Goal: Task Accomplishment & Management: Complete application form

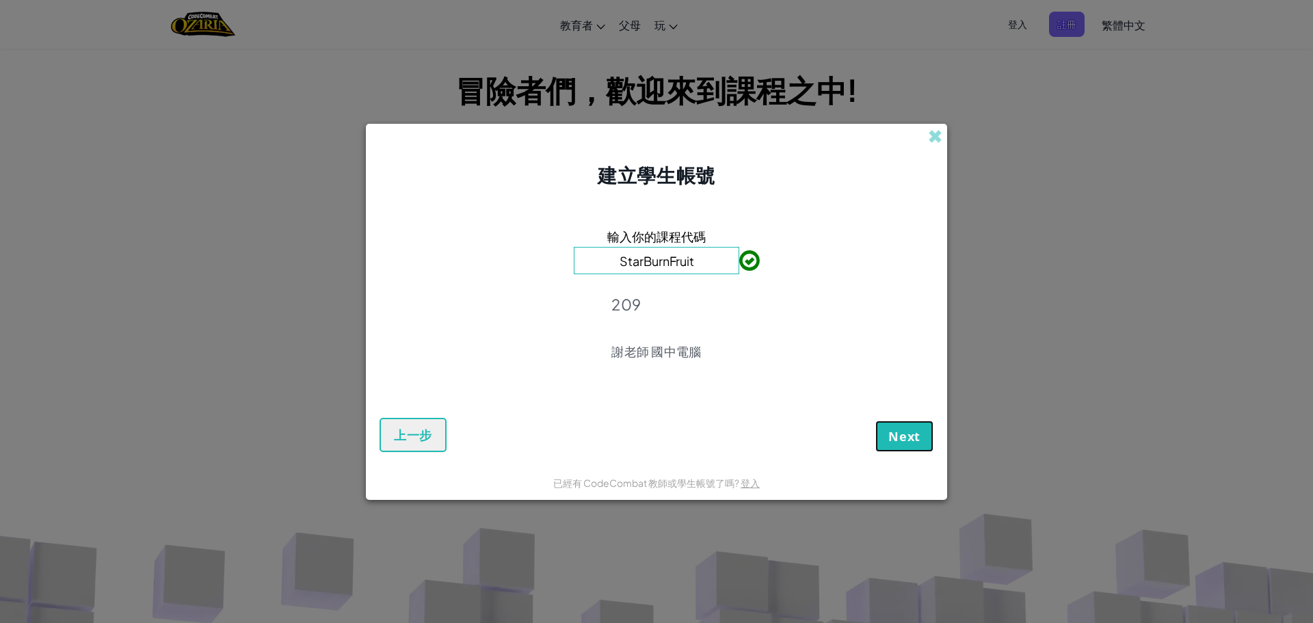
click at [908, 438] on span "Next" at bounding box center [904, 436] width 32 height 16
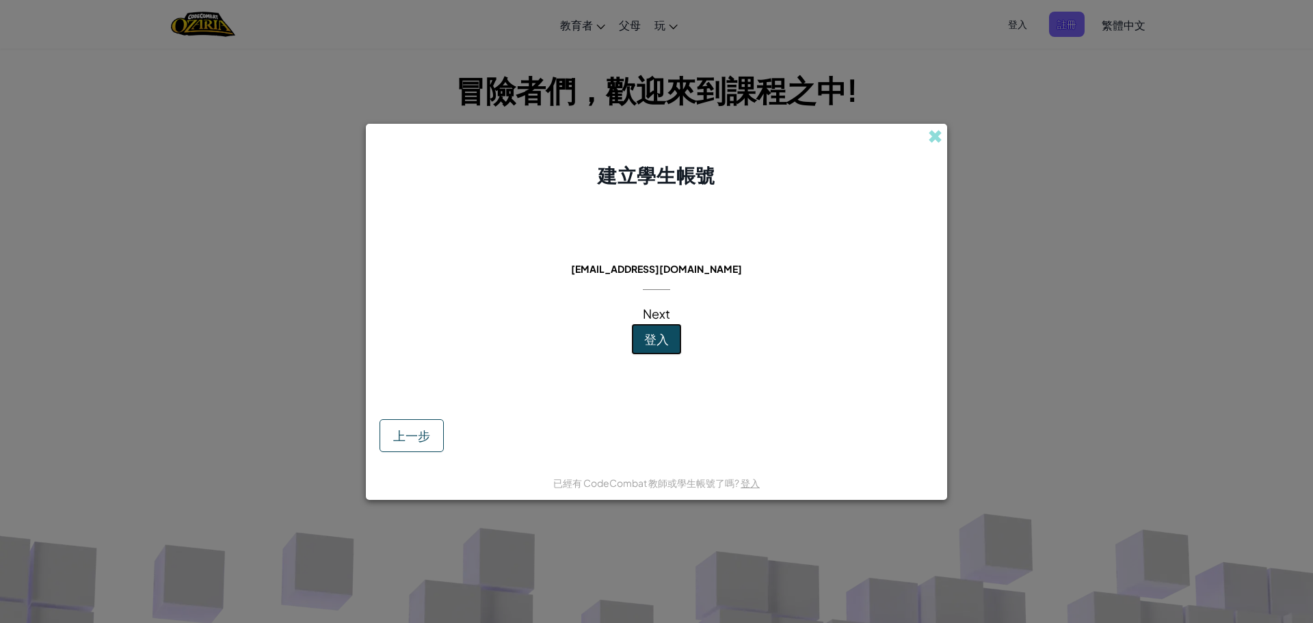
click at [662, 340] on span "登入" at bounding box center [656, 339] width 25 height 16
